Goal: Information Seeking & Learning: Learn about a topic

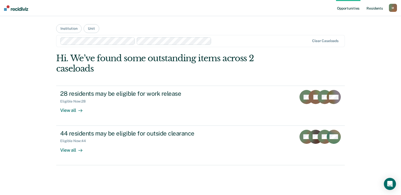
click at [380, 8] on link "Resident s" at bounding box center [375, 8] width 18 height 16
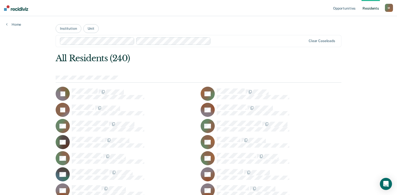
scroll to position [768, 0]
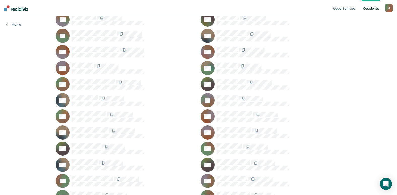
scroll to position [139, 0]
